Goal: Information Seeking & Learning: Learn about a topic

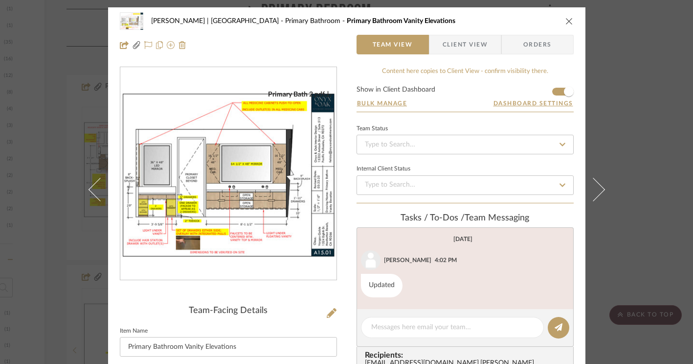
click at [566, 23] on icon "close" at bounding box center [570, 21] width 8 height 8
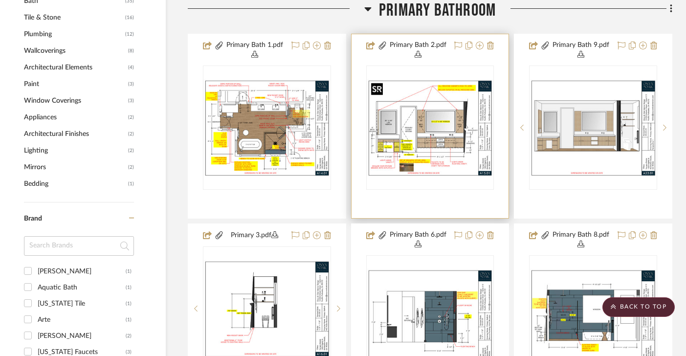
scroll to position [867, 18]
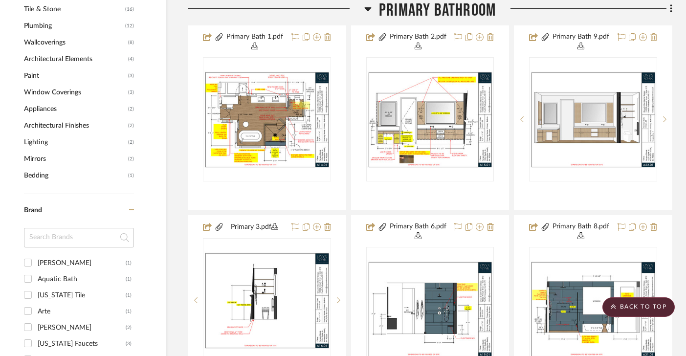
click at [367, 8] on icon at bounding box center [367, 9] width 7 height 4
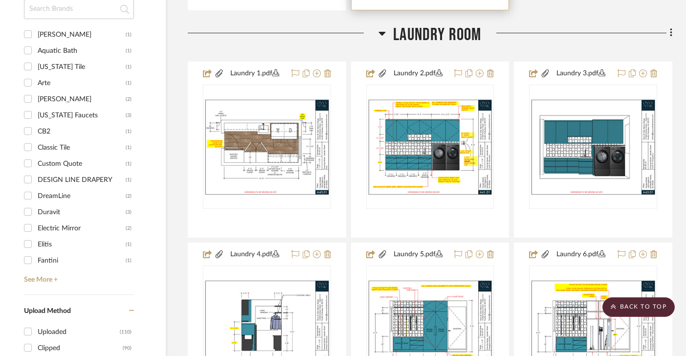
scroll to position [1133, 18]
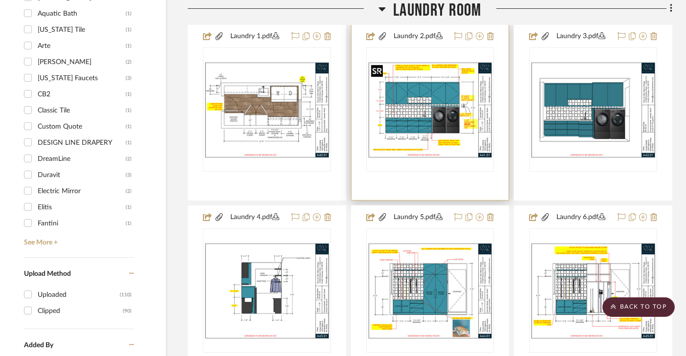
click at [430, 114] on img "0" at bounding box center [430, 109] width 126 height 97
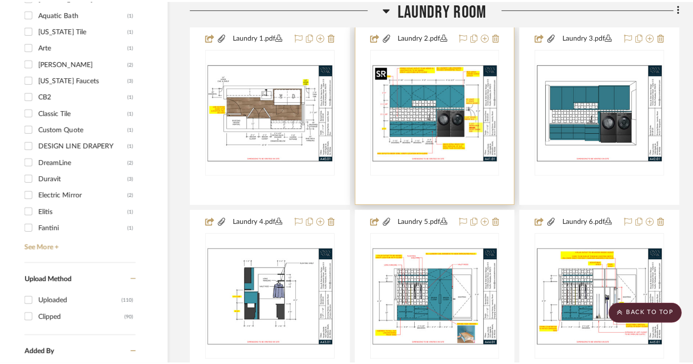
scroll to position [0, 0]
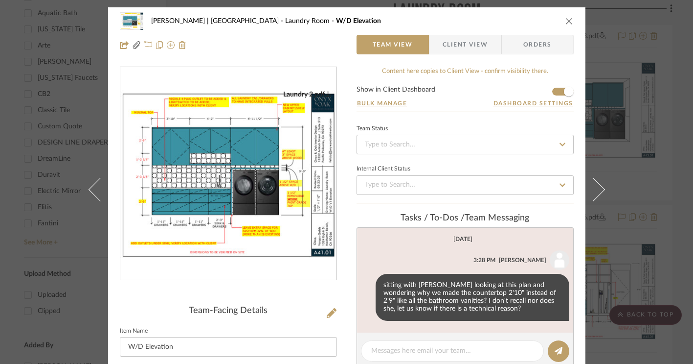
click at [246, 138] on img "0" at bounding box center [228, 173] width 216 height 167
click at [566, 20] on icon "close" at bounding box center [570, 21] width 8 height 8
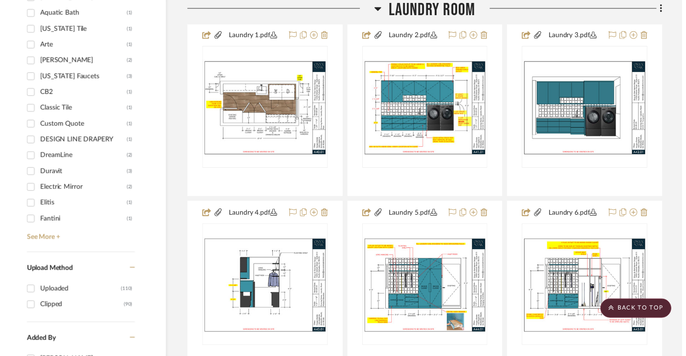
scroll to position [1133, 18]
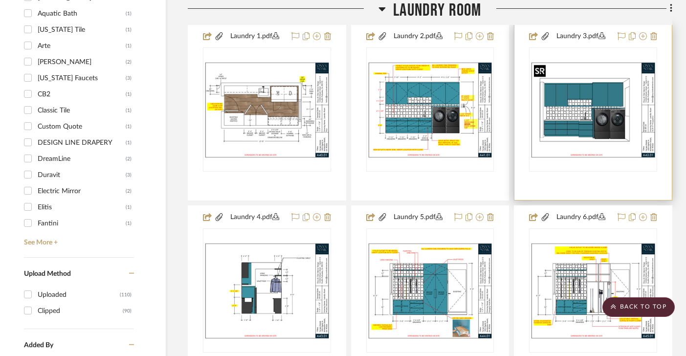
click at [590, 116] on img "0" at bounding box center [593, 109] width 126 height 97
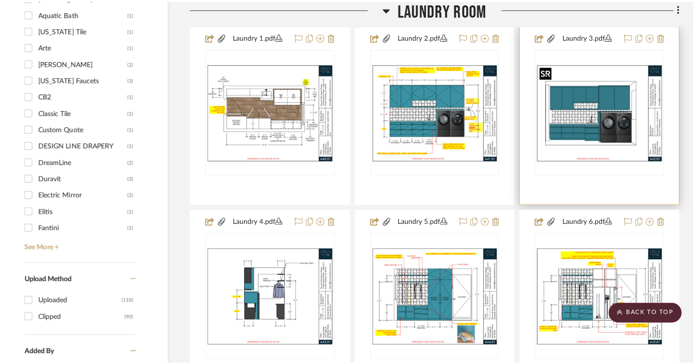
scroll to position [0, 0]
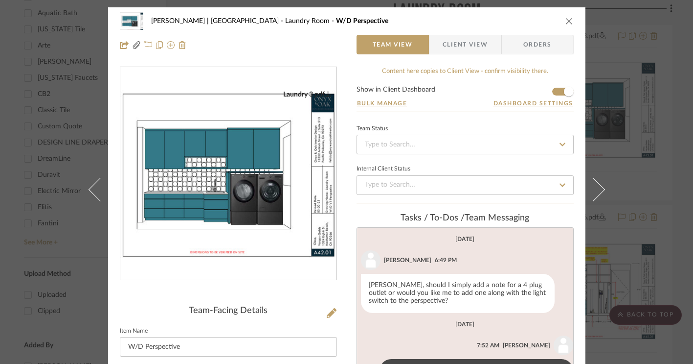
click at [273, 172] on img "0" at bounding box center [228, 173] width 216 height 167
click at [565, 20] on button "close" at bounding box center [569, 21] width 9 height 9
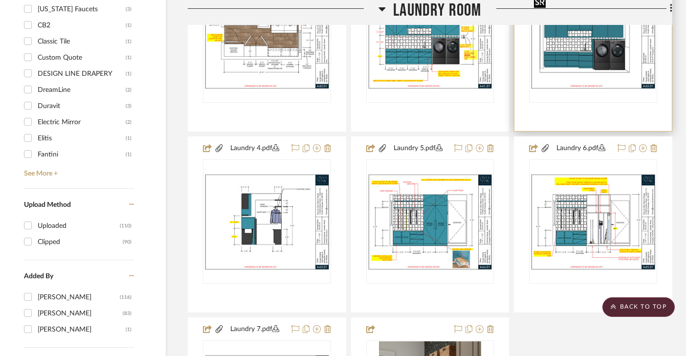
scroll to position [1203, 18]
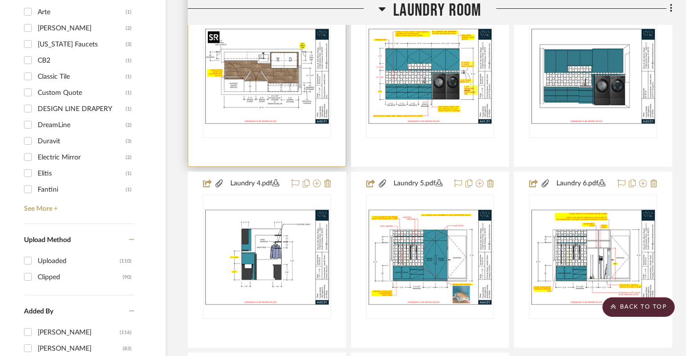
click at [260, 72] on img "0" at bounding box center [267, 75] width 126 height 97
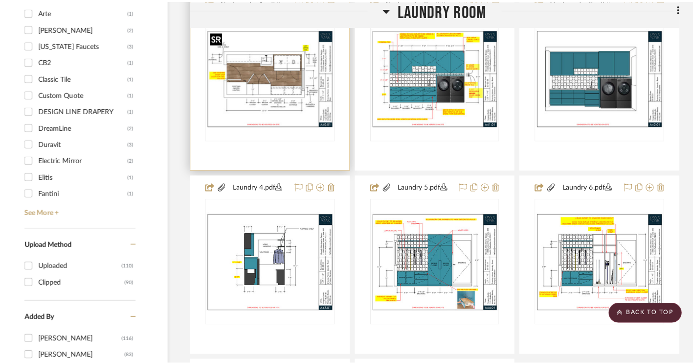
scroll to position [0, 0]
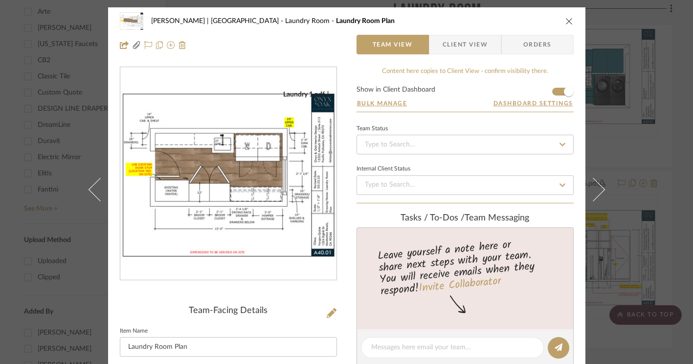
click at [228, 175] on div "Laundry 1.pdf" at bounding box center [228, 173] width 216 height 213
click at [254, 179] on img "0" at bounding box center [228, 173] width 216 height 167
click at [566, 20] on icon "close" at bounding box center [570, 21] width 8 height 8
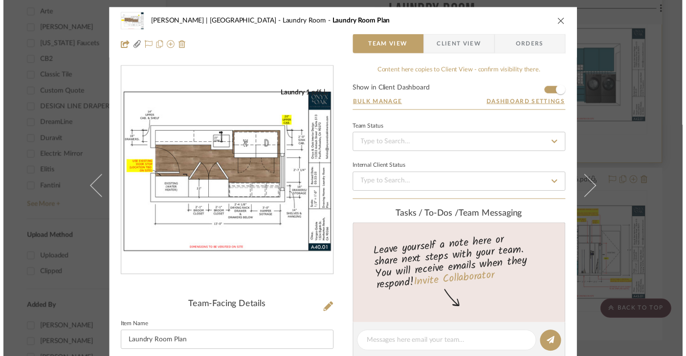
scroll to position [1166, 18]
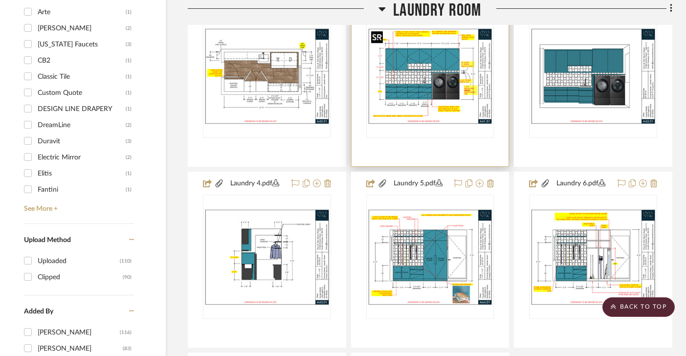
click at [426, 92] on img "0" at bounding box center [430, 75] width 126 height 97
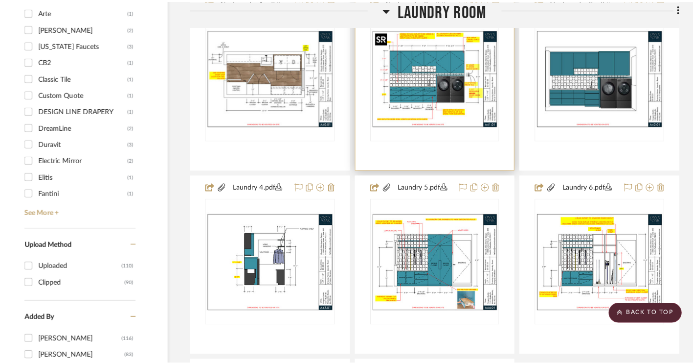
scroll to position [0, 0]
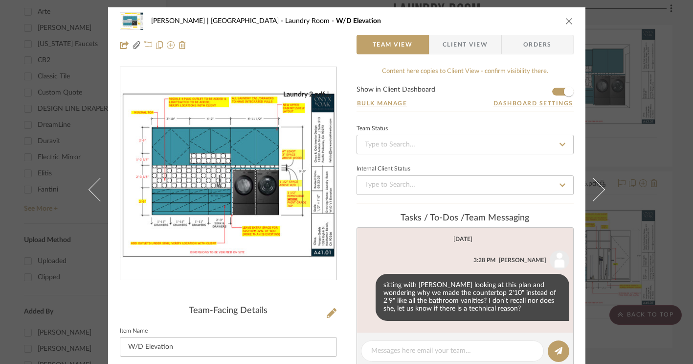
click at [285, 149] on img "0" at bounding box center [228, 173] width 216 height 167
click at [566, 20] on icon "close" at bounding box center [570, 21] width 8 height 8
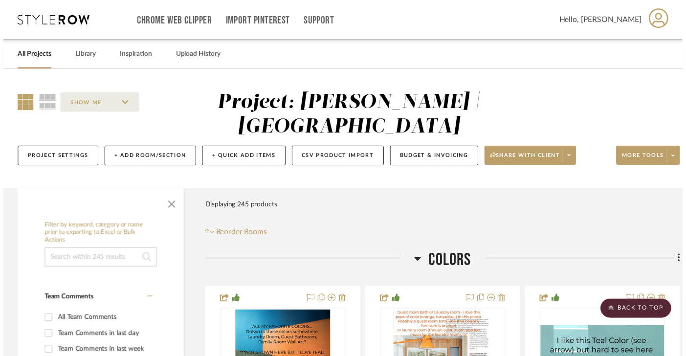
scroll to position [1166, 18]
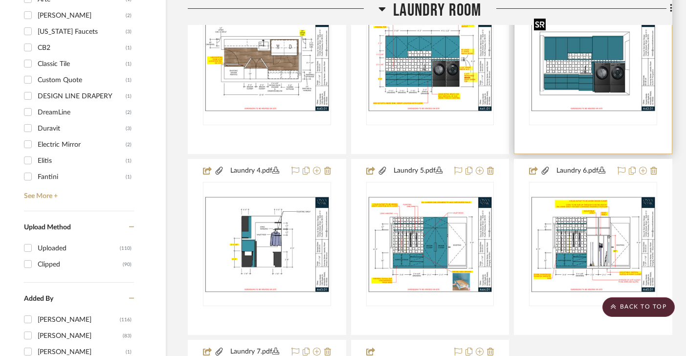
click at [598, 78] on img "0" at bounding box center [593, 62] width 126 height 97
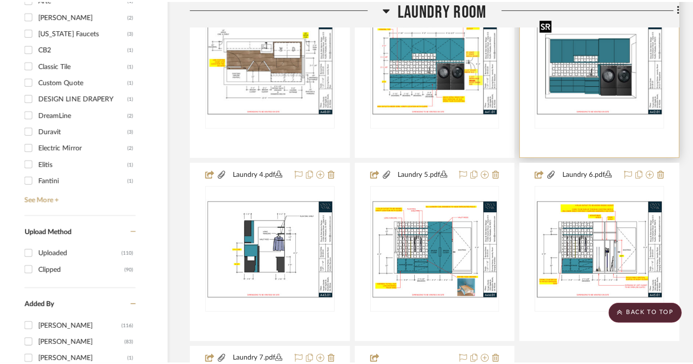
scroll to position [0, 0]
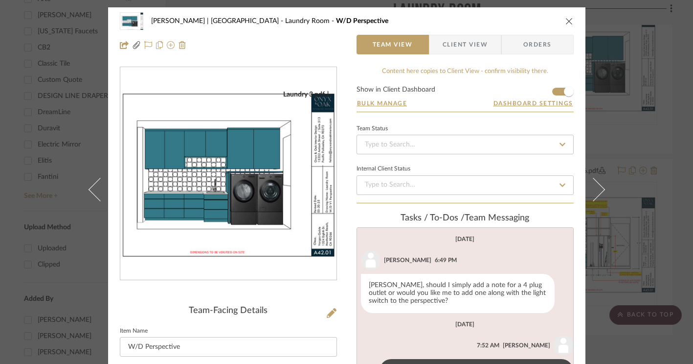
click at [223, 163] on img "0" at bounding box center [228, 173] width 216 height 167
click at [566, 20] on icon "close" at bounding box center [570, 21] width 8 height 8
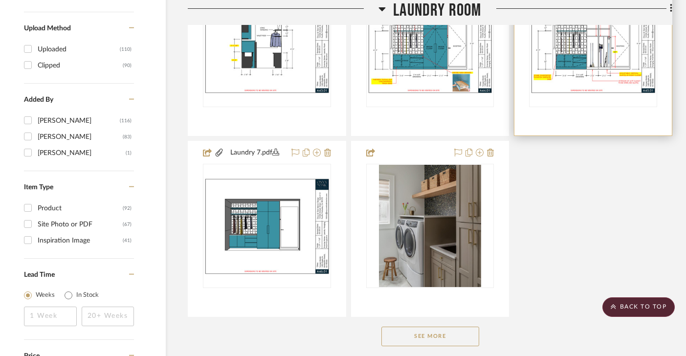
scroll to position [1403, 18]
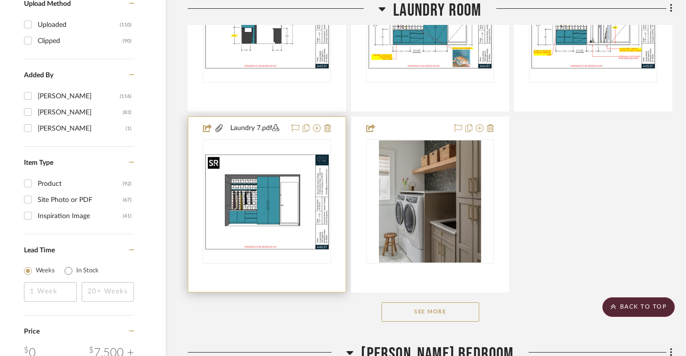
click at [250, 219] on img "0" at bounding box center [267, 201] width 126 height 97
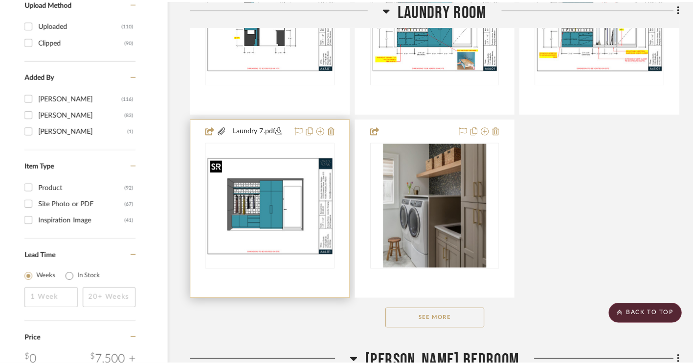
scroll to position [0, 0]
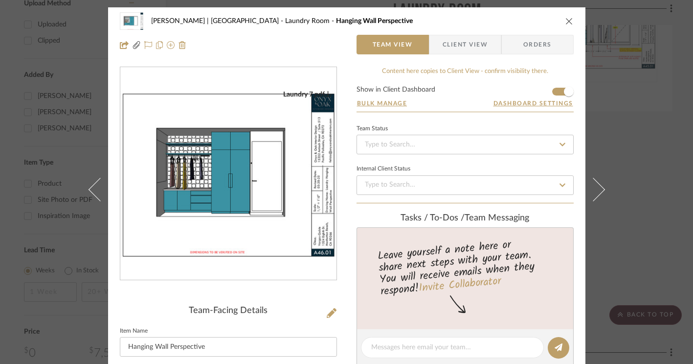
click at [237, 219] on img "0" at bounding box center [228, 173] width 216 height 167
click at [571, 18] on div "[PERSON_NAME] | [GEOGRAPHIC_DATA] Laundry Room Hanging Wall Perspective Team Vi…" at bounding box center [347, 32] width 478 height 51
click at [569, 21] on icon "close" at bounding box center [570, 21] width 8 height 8
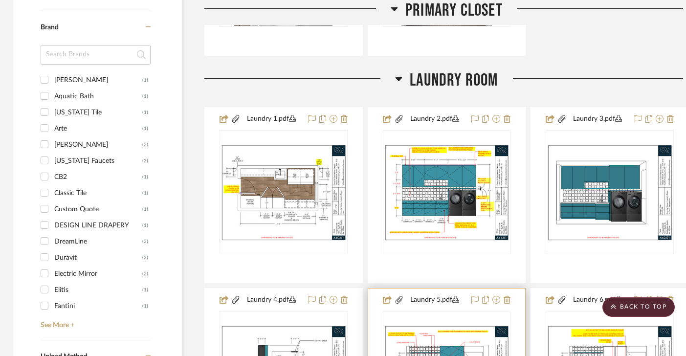
scroll to position [1027, 1]
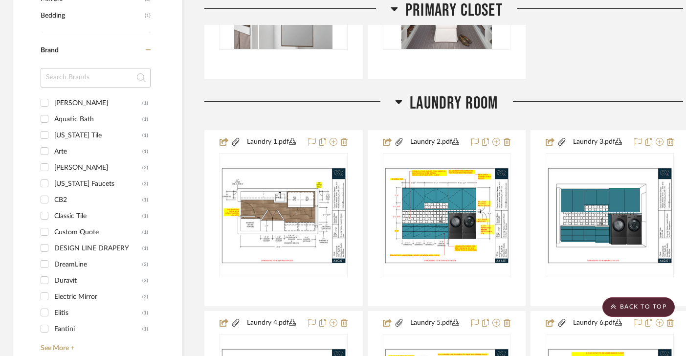
click at [400, 100] on icon at bounding box center [399, 102] width 7 height 4
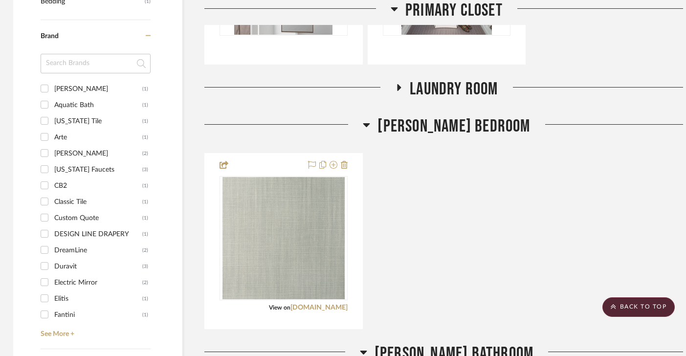
scroll to position [1140, 1]
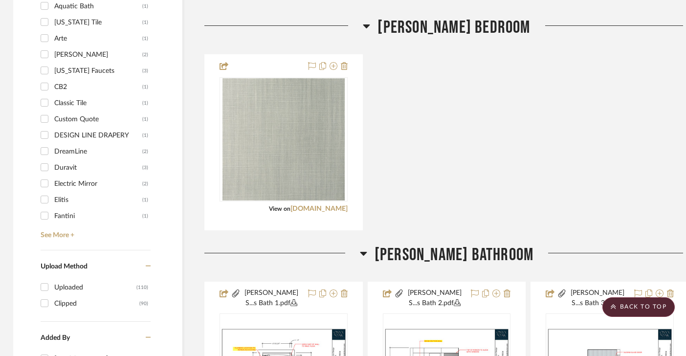
click at [370, 25] on icon at bounding box center [367, 26] width 7 height 4
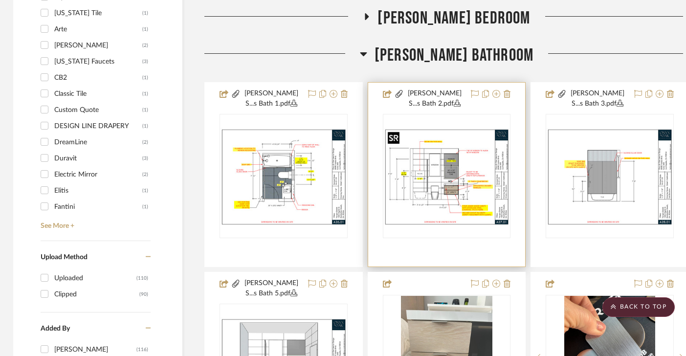
scroll to position [1151, 1]
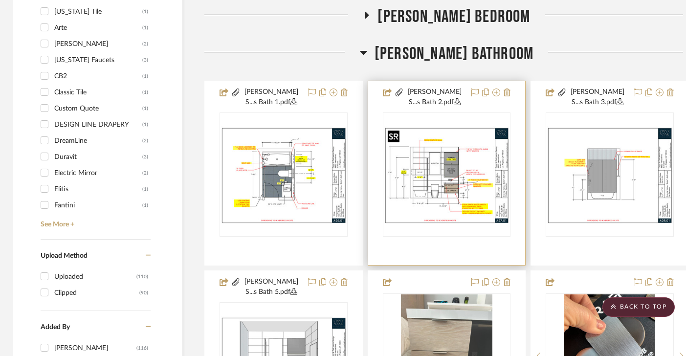
click at [465, 172] on img "0" at bounding box center [447, 174] width 126 height 97
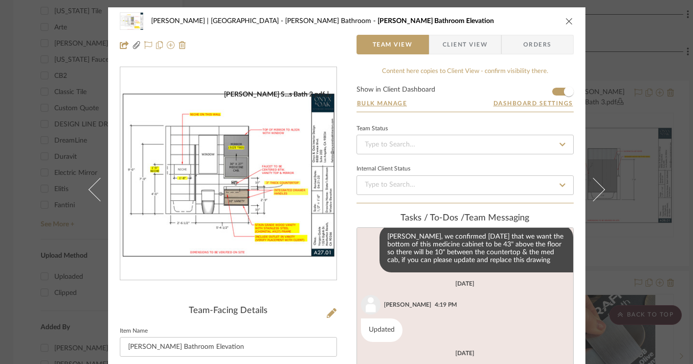
scroll to position [49, 0]
click at [245, 215] on img "0" at bounding box center [228, 173] width 216 height 167
click at [566, 18] on icon "close" at bounding box center [570, 21] width 8 height 8
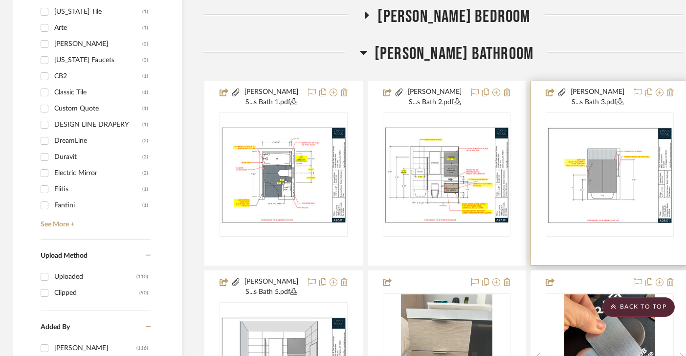
scroll to position [1155, 0]
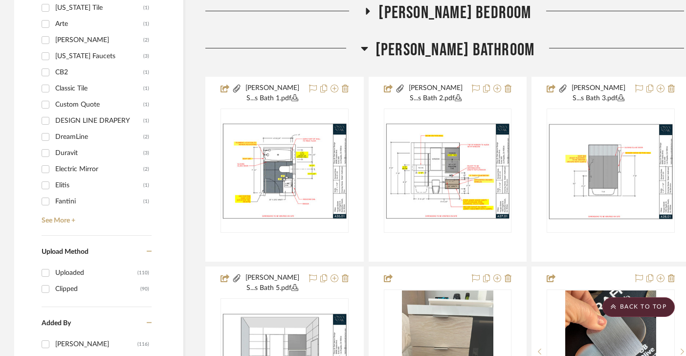
click at [368, 45] on icon at bounding box center [364, 49] width 7 height 12
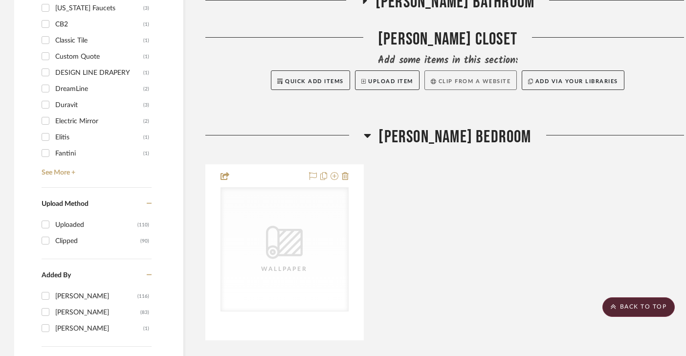
scroll to position [1204, 0]
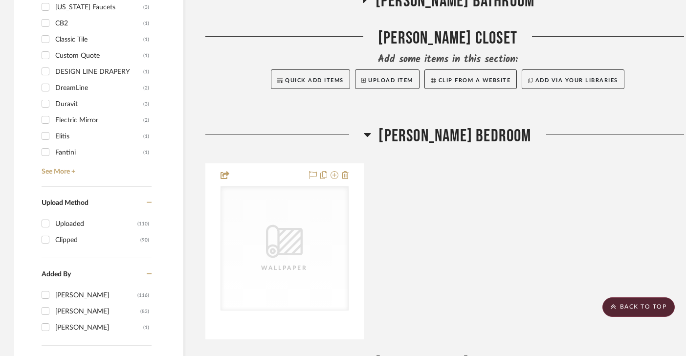
click at [371, 133] on icon at bounding box center [367, 135] width 7 height 4
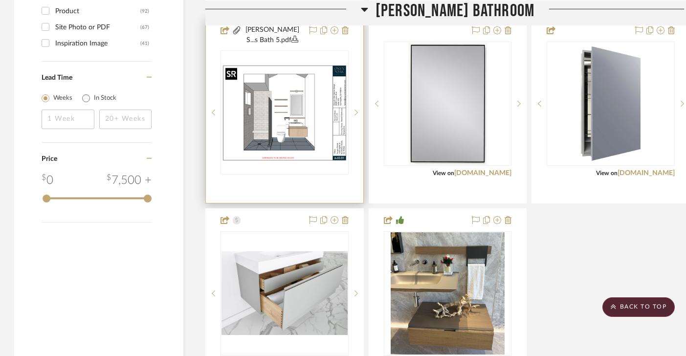
scroll to position [1575, 0]
click at [264, 118] on img "0" at bounding box center [285, 112] width 126 height 97
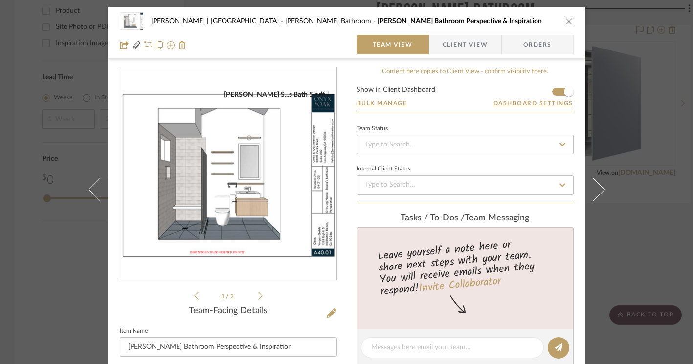
scroll to position [17, 0]
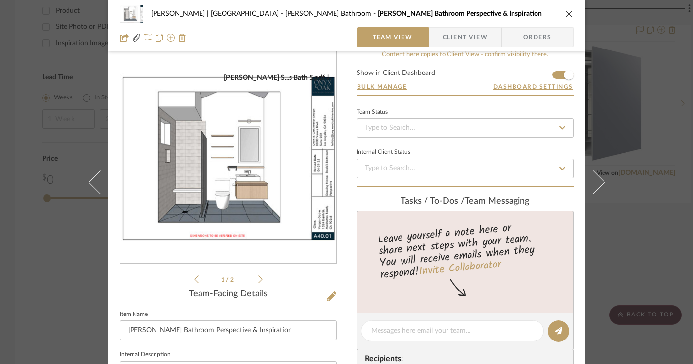
click at [214, 180] on img "0" at bounding box center [228, 156] width 216 height 167
click at [566, 16] on icon "close" at bounding box center [570, 14] width 8 height 8
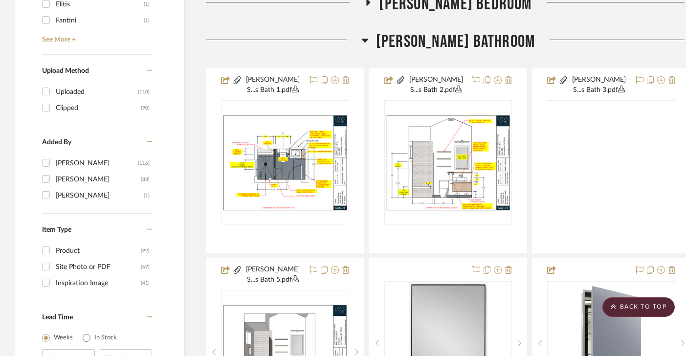
scroll to position [1325, 0]
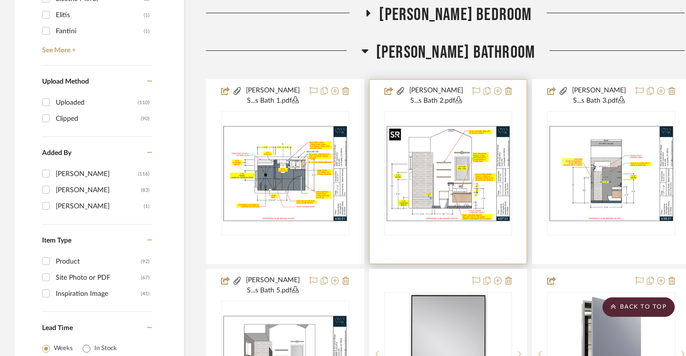
click at [467, 189] on img "0" at bounding box center [449, 172] width 126 height 97
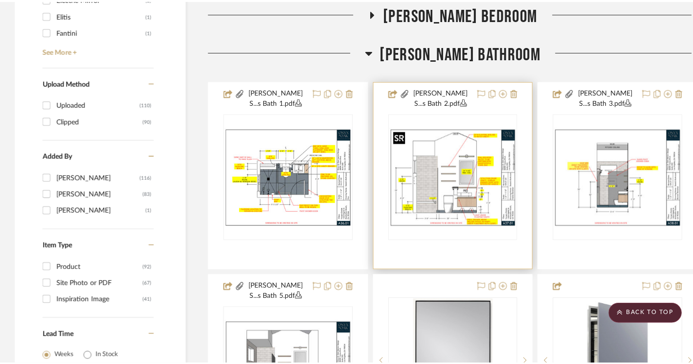
scroll to position [0, 0]
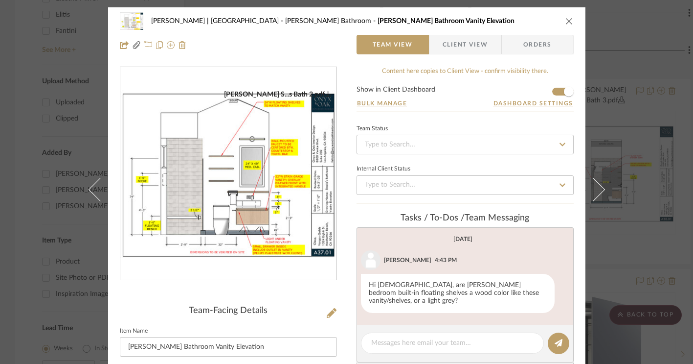
click at [240, 203] on div "[PERSON_NAME] S...s Bath 2.pdf" at bounding box center [228, 173] width 216 height 213
click at [189, 251] on img "0" at bounding box center [228, 173] width 216 height 167
